Goal: Information Seeking & Learning: Learn about a topic

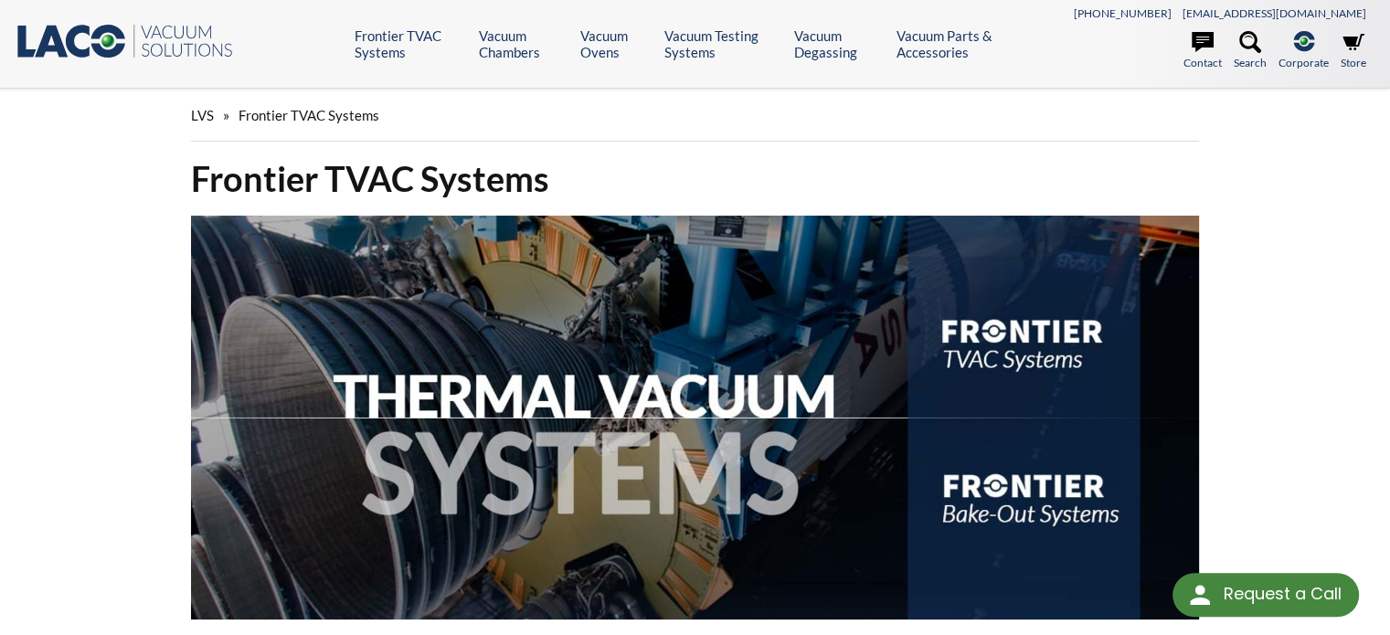
select select "Language Translate Widget"
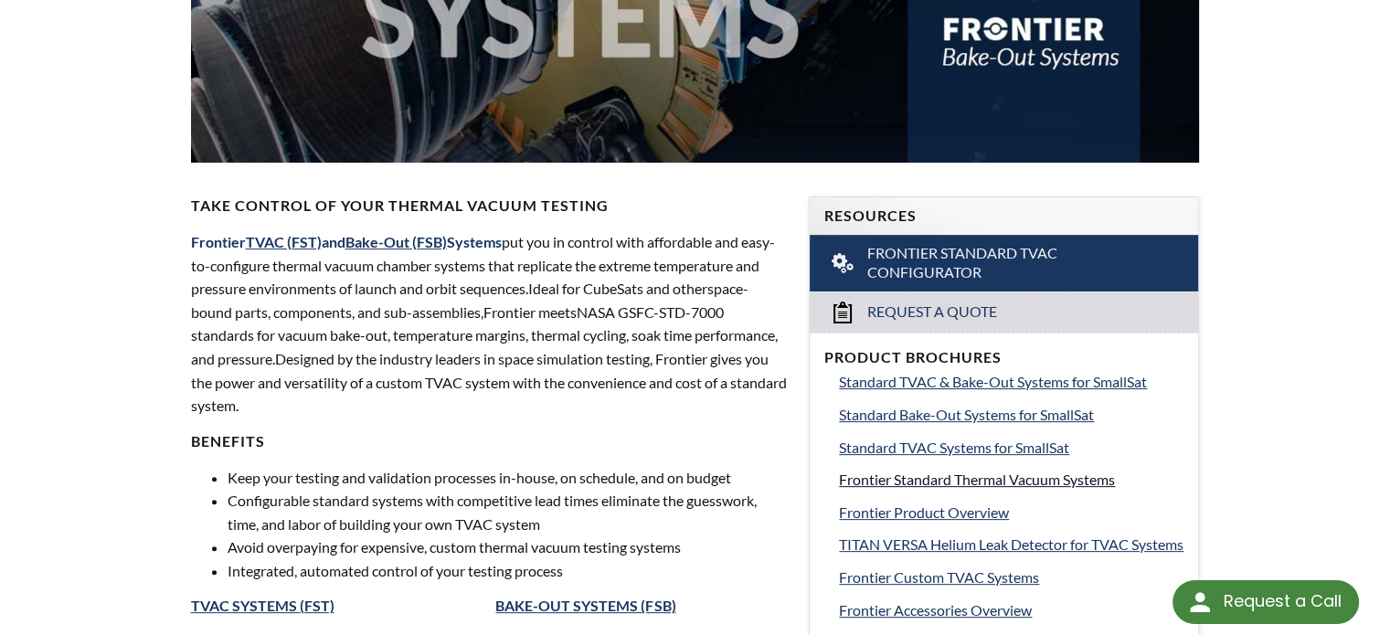
scroll to position [548, 0]
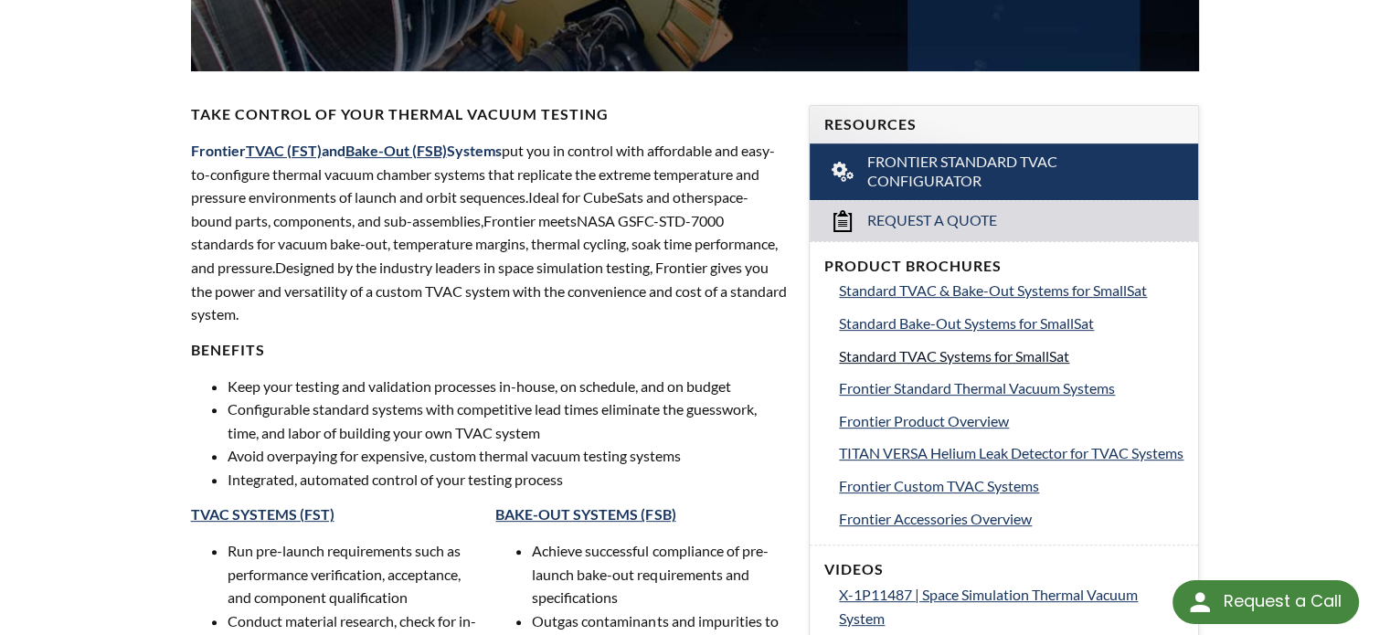
click at [1008, 355] on span "Standard TVAC Systems for SmallSat" at bounding box center [954, 355] width 230 height 17
click at [985, 316] on span "Standard Bake-Out Systems for SmallSat" at bounding box center [966, 322] width 255 height 17
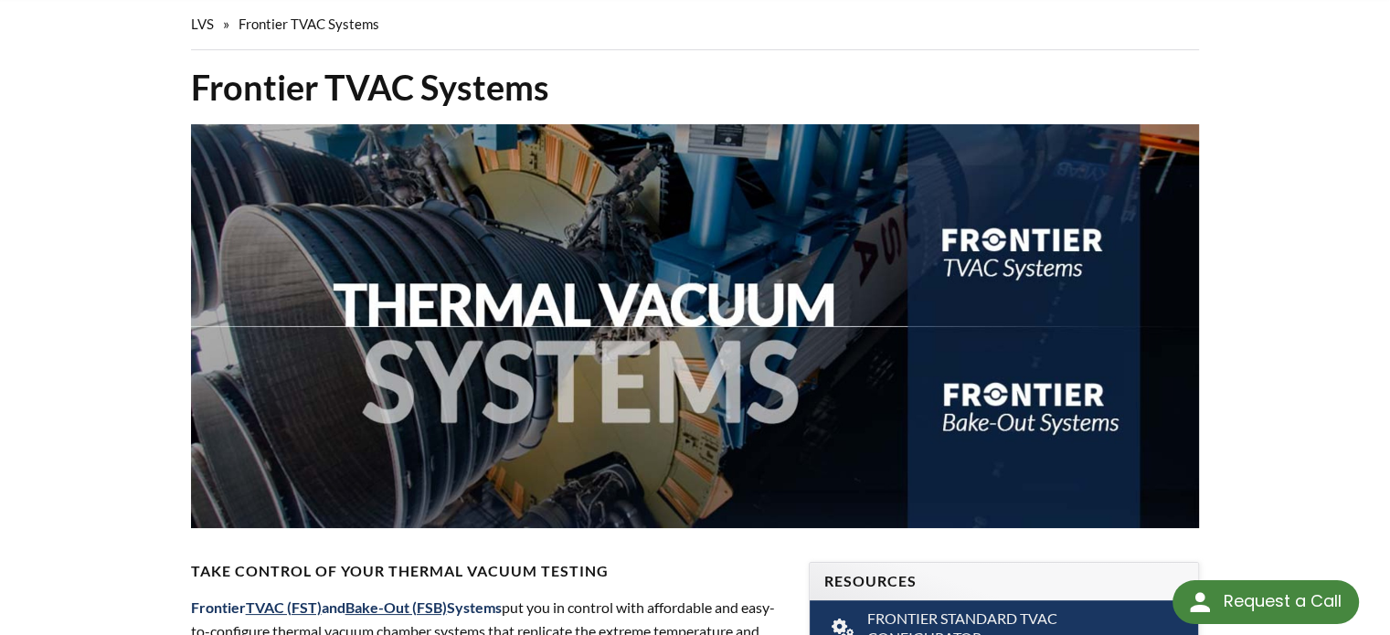
scroll to position [0, 0]
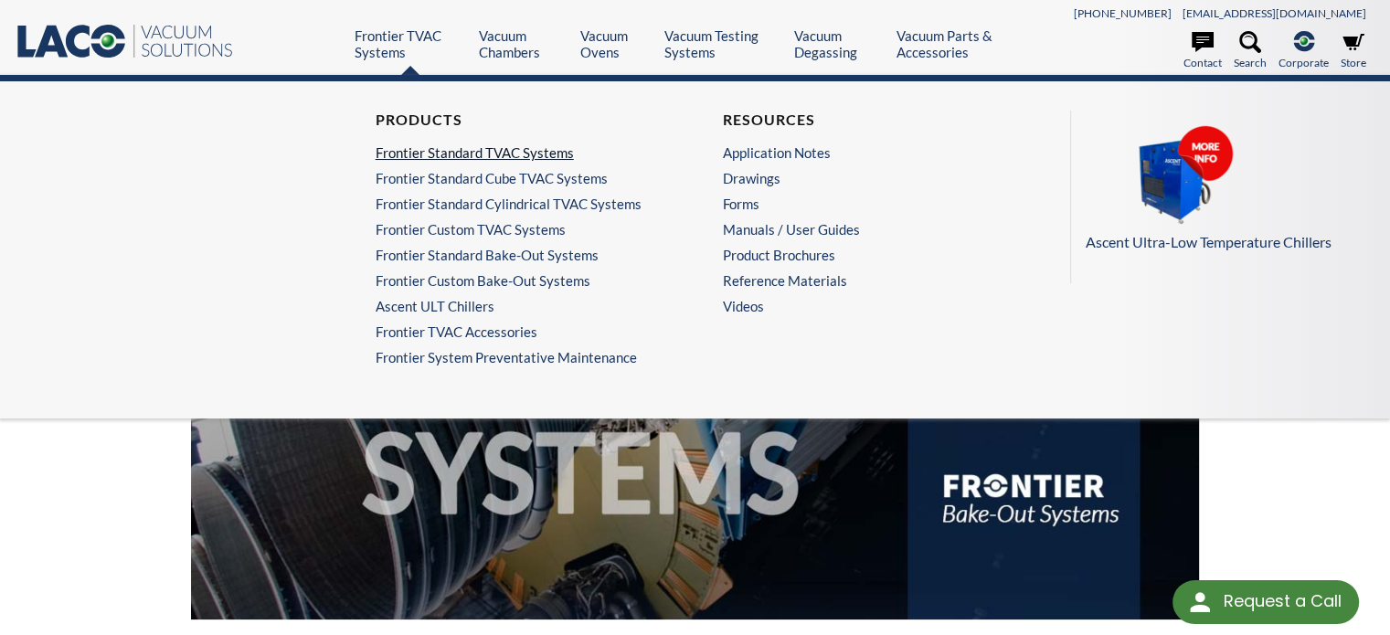
click at [431, 152] on link "Frontier Standard TVAC Systems" at bounding box center [517, 152] width 282 height 16
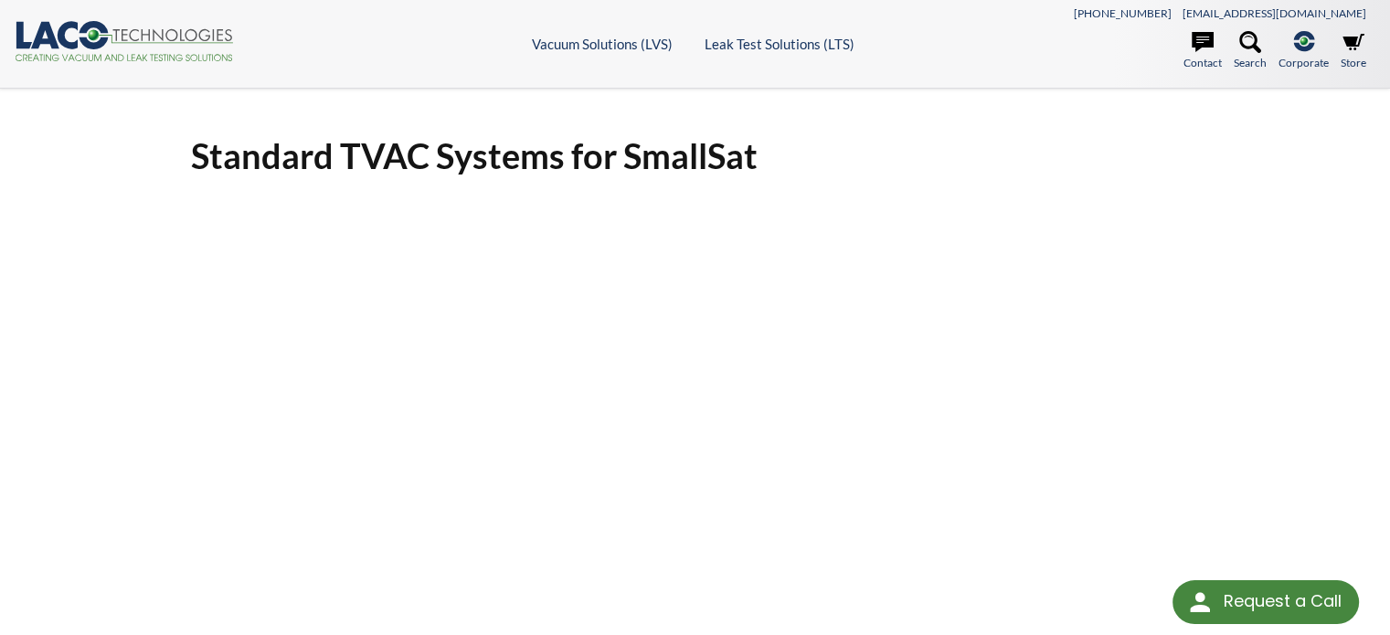
select select "Language Translate Widget"
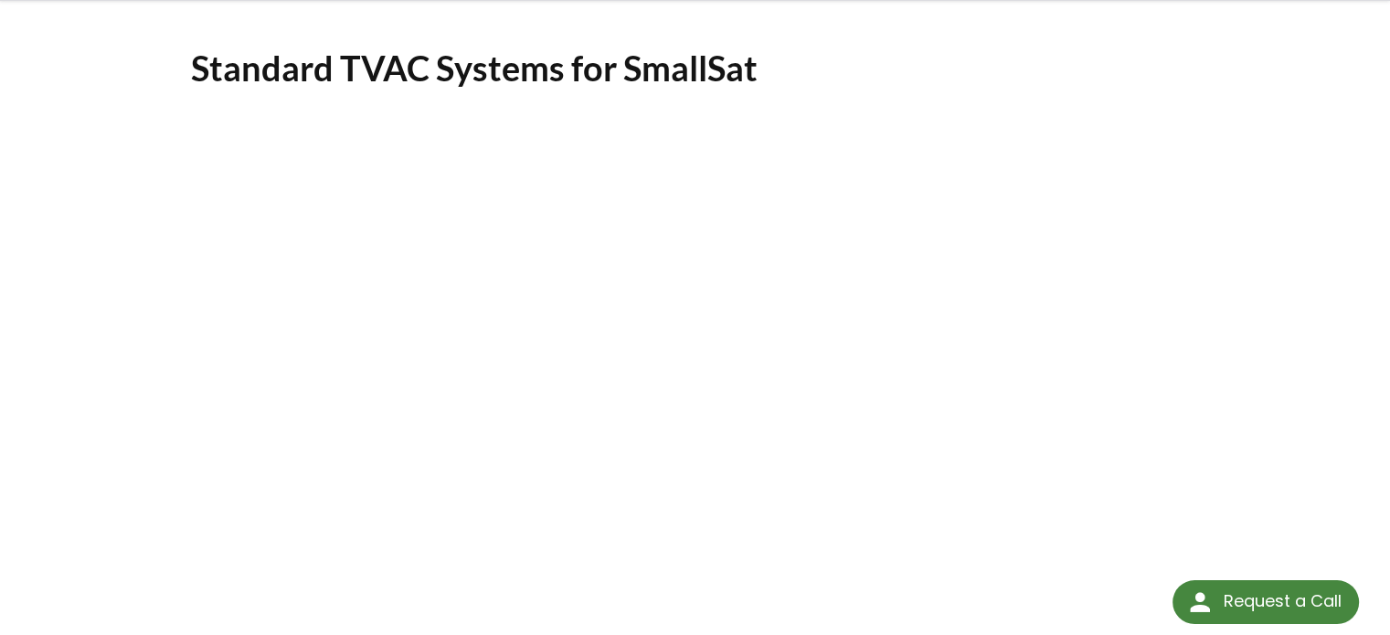
scroll to position [274, 0]
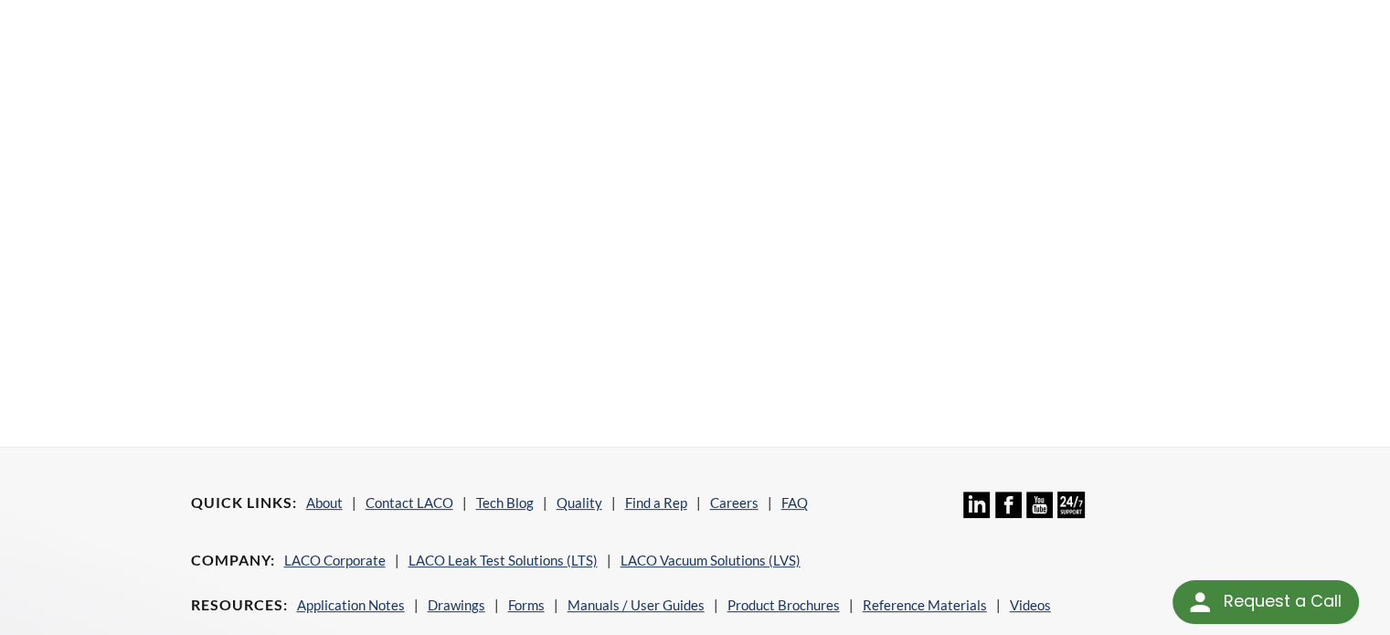
scroll to position [143, 0]
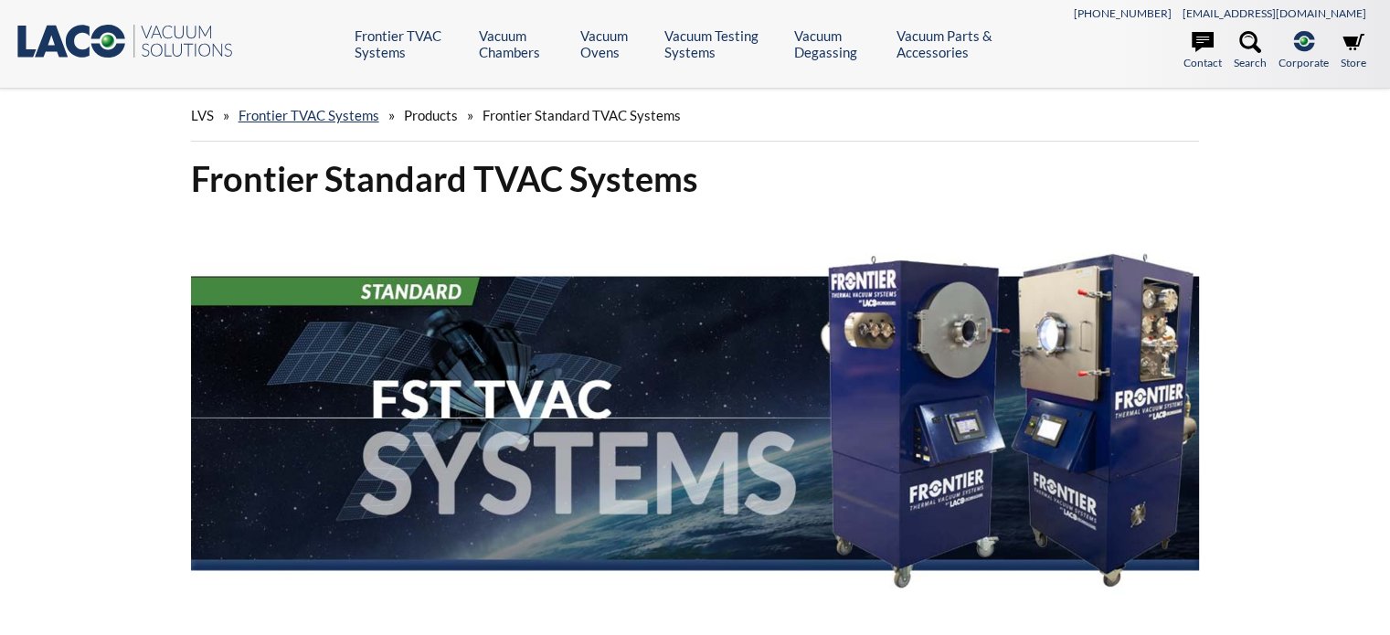
select select "Language Translate Widget"
